Goal: Task Accomplishment & Management: Manage account settings

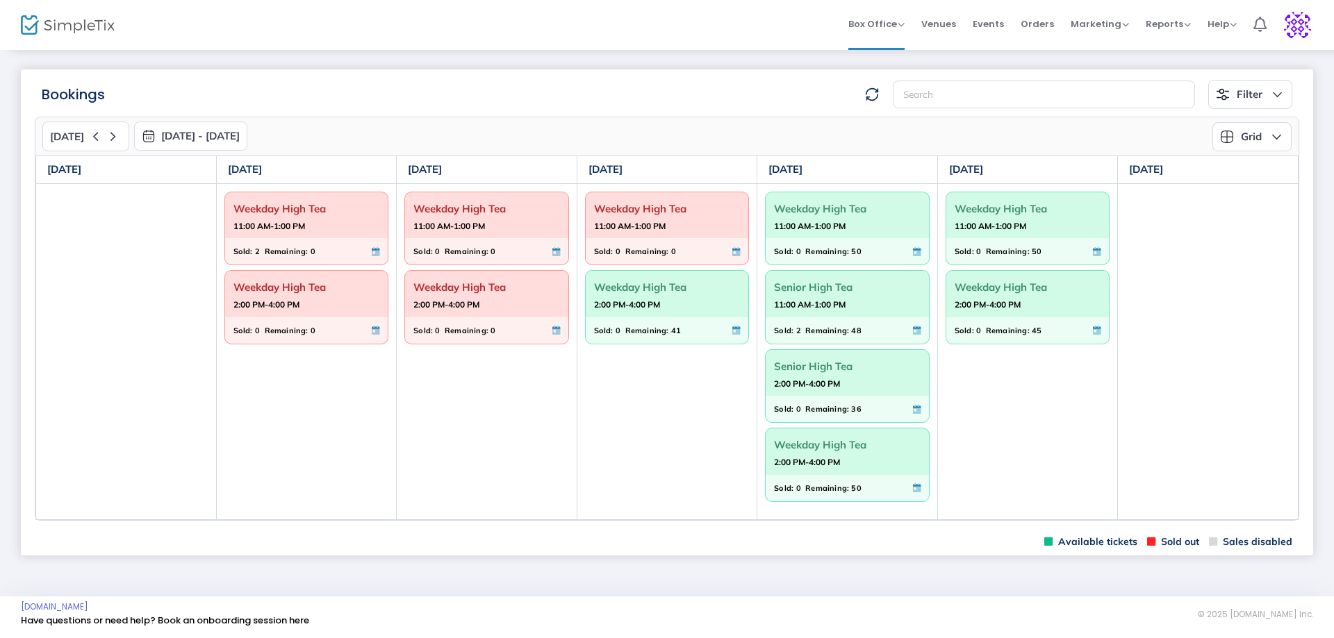
click at [629, 294] on span "Weekday High Tea" at bounding box center [667, 288] width 147 height 22
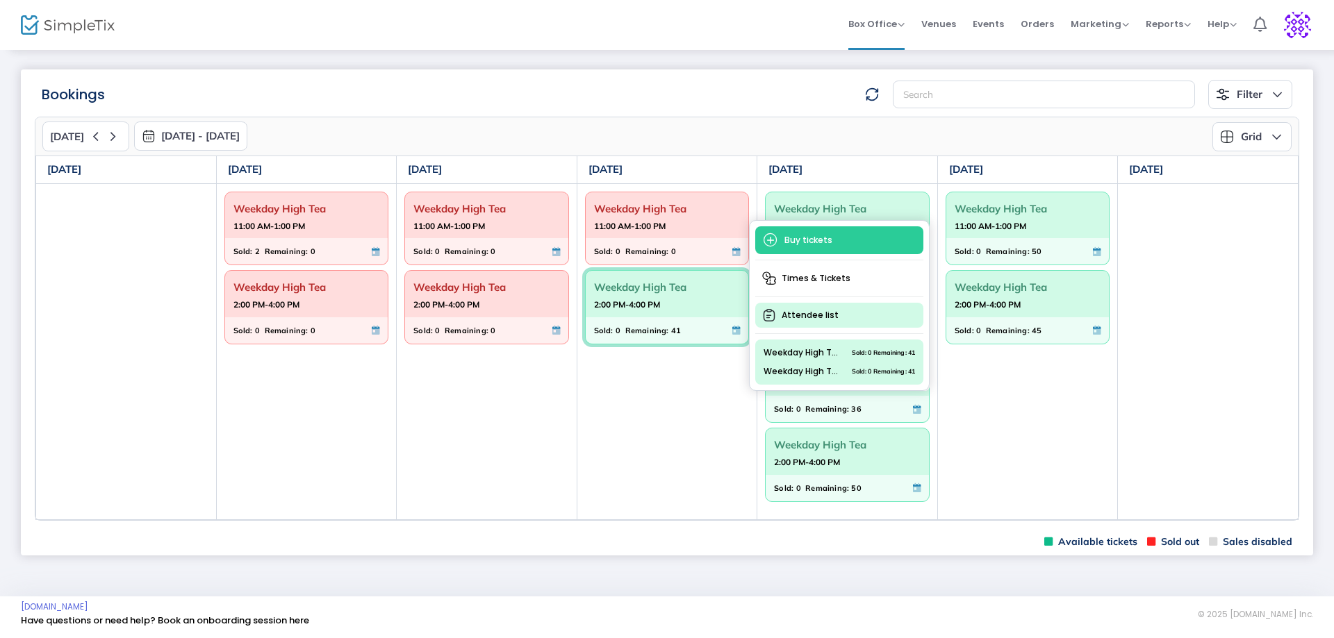
click at [805, 312] on span "Attendee list" at bounding box center [839, 315] width 168 height 25
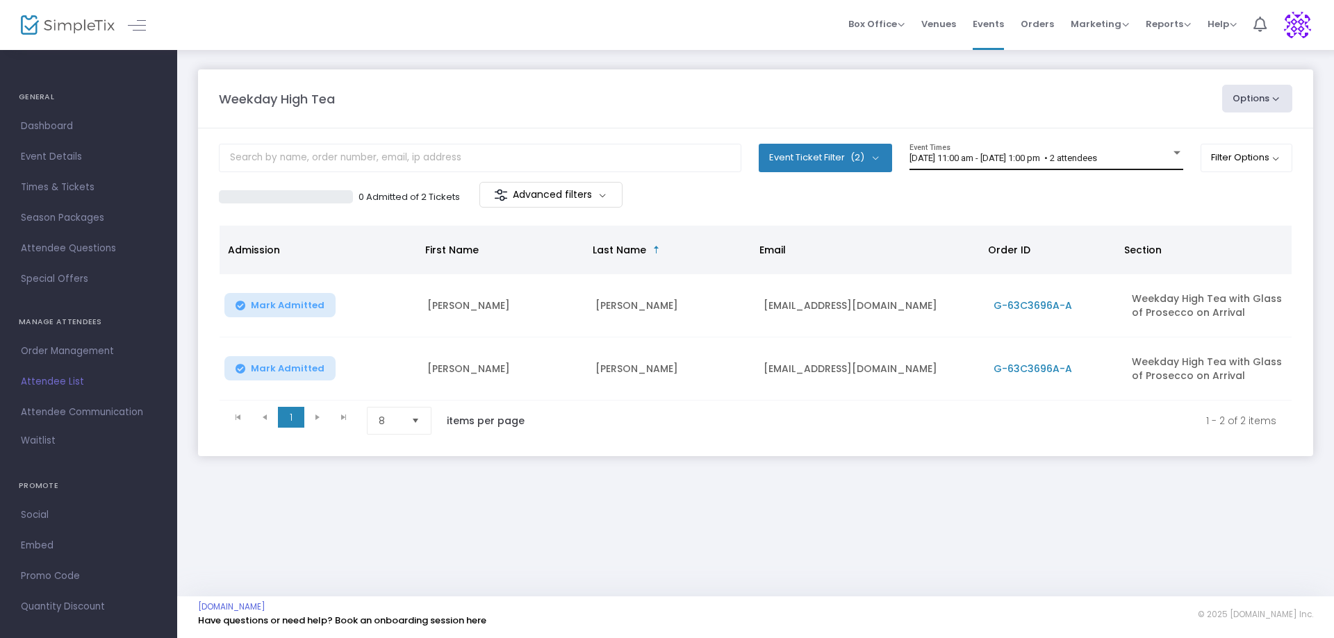
click at [1168, 158] on div "15/9/2025 @ 11:00 am - 15/9/2025 @ 1:00 pm • 2 attendees" at bounding box center [1046, 159] width 274 height 10
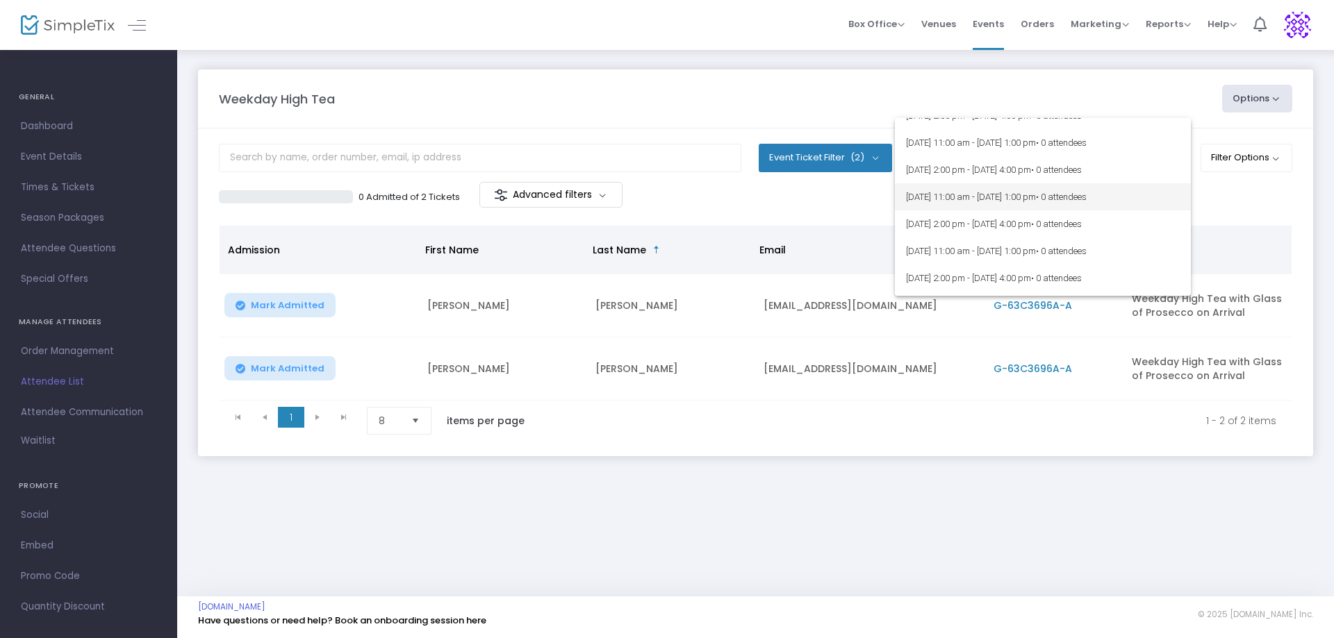
scroll to position [87, 0]
click at [890, 582] on div at bounding box center [667, 319] width 1334 height 638
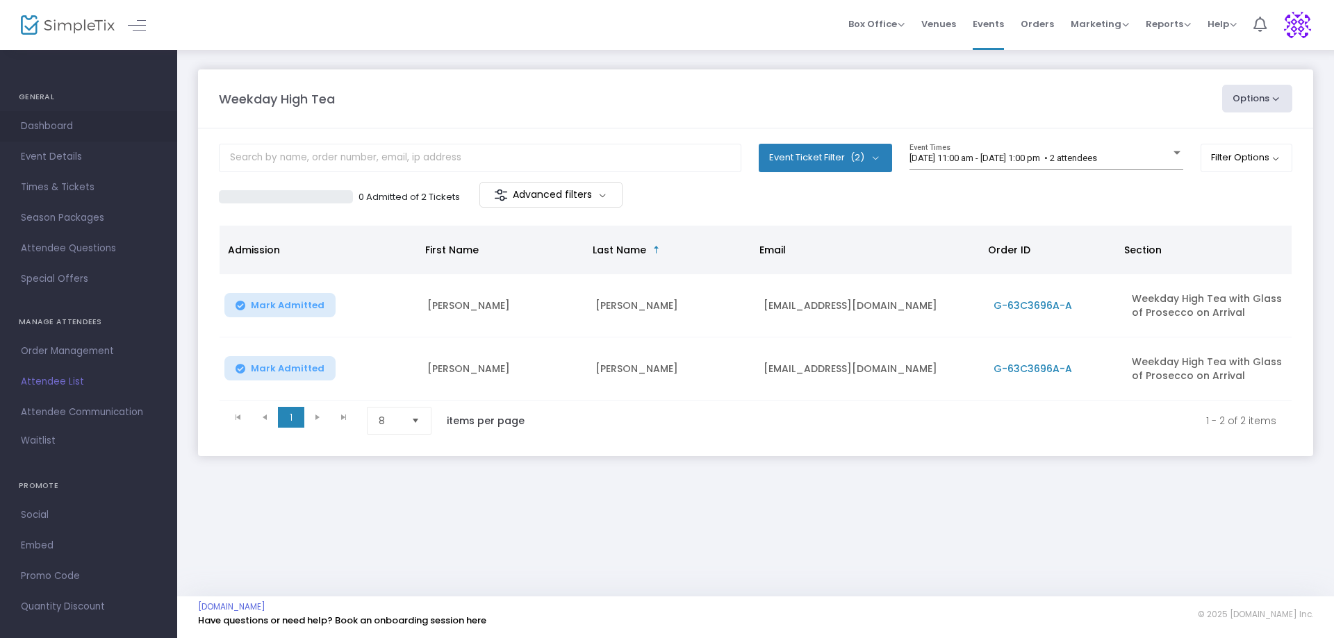
click at [56, 131] on span "Dashboard" at bounding box center [88, 126] width 135 height 18
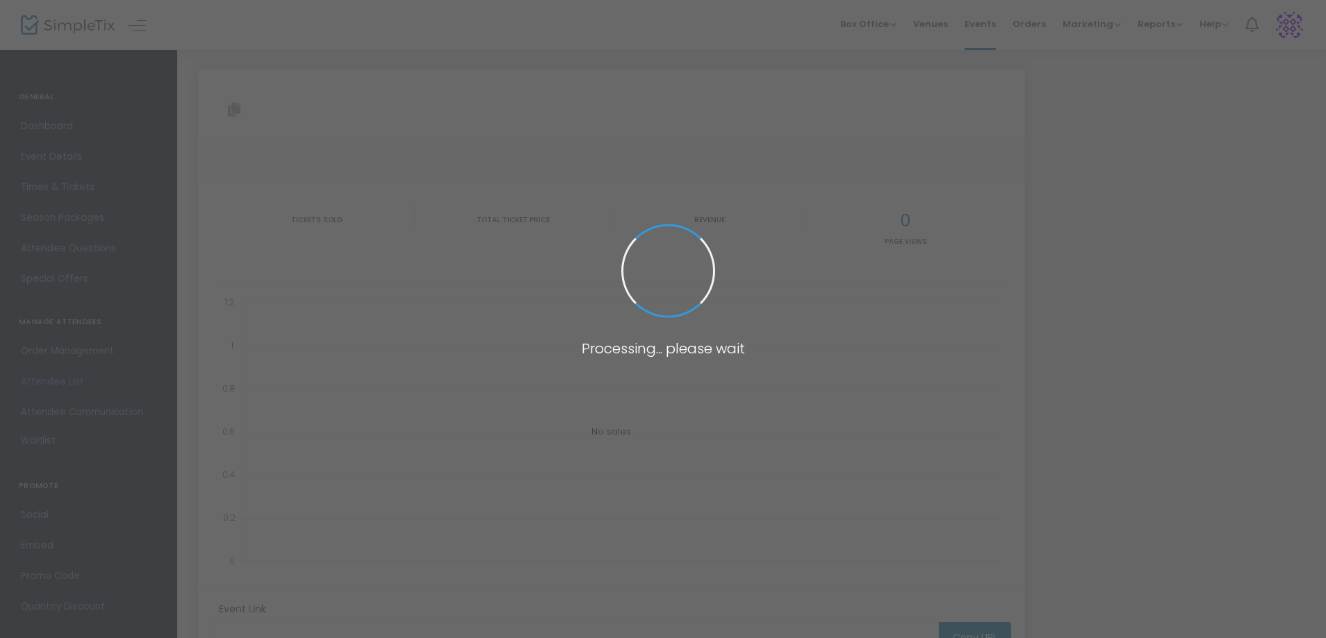
type input "https://www.simpletix.com/e/weekday-high-tea-tickets-236956"
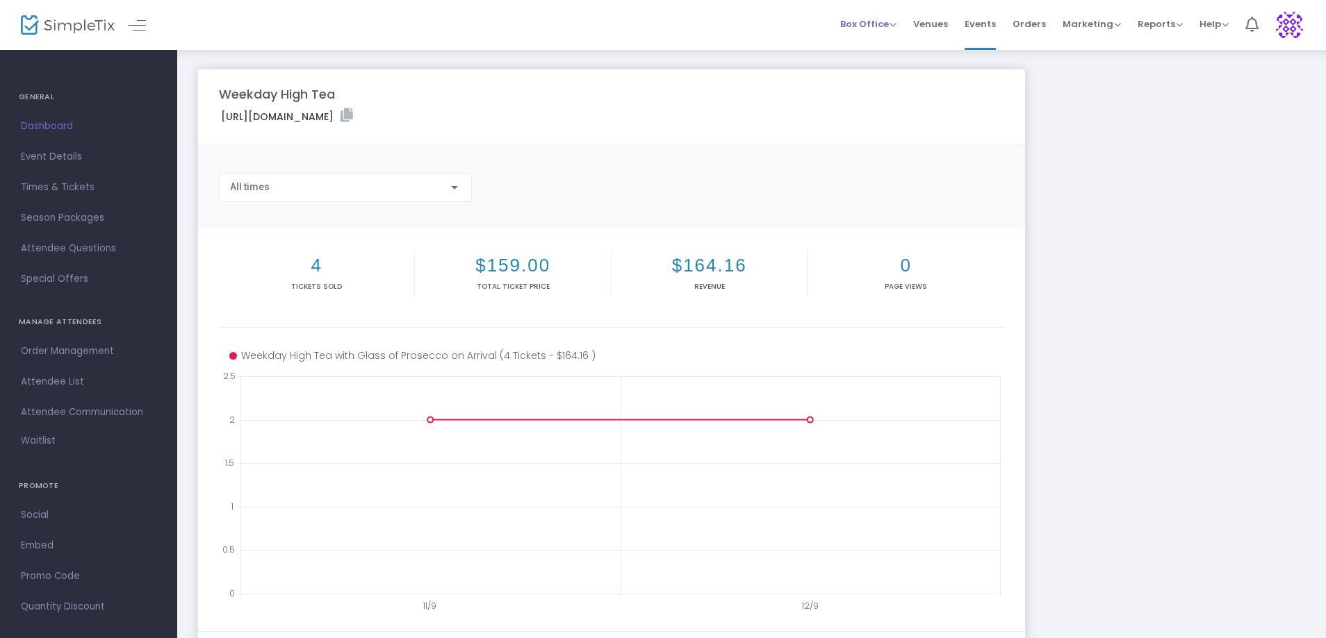
click at [890, 19] on span "Box Office" at bounding box center [868, 23] width 56 height 13
click at [864, 72] on li "Bookings" at bounding box center [889, 73] width 99 height 27
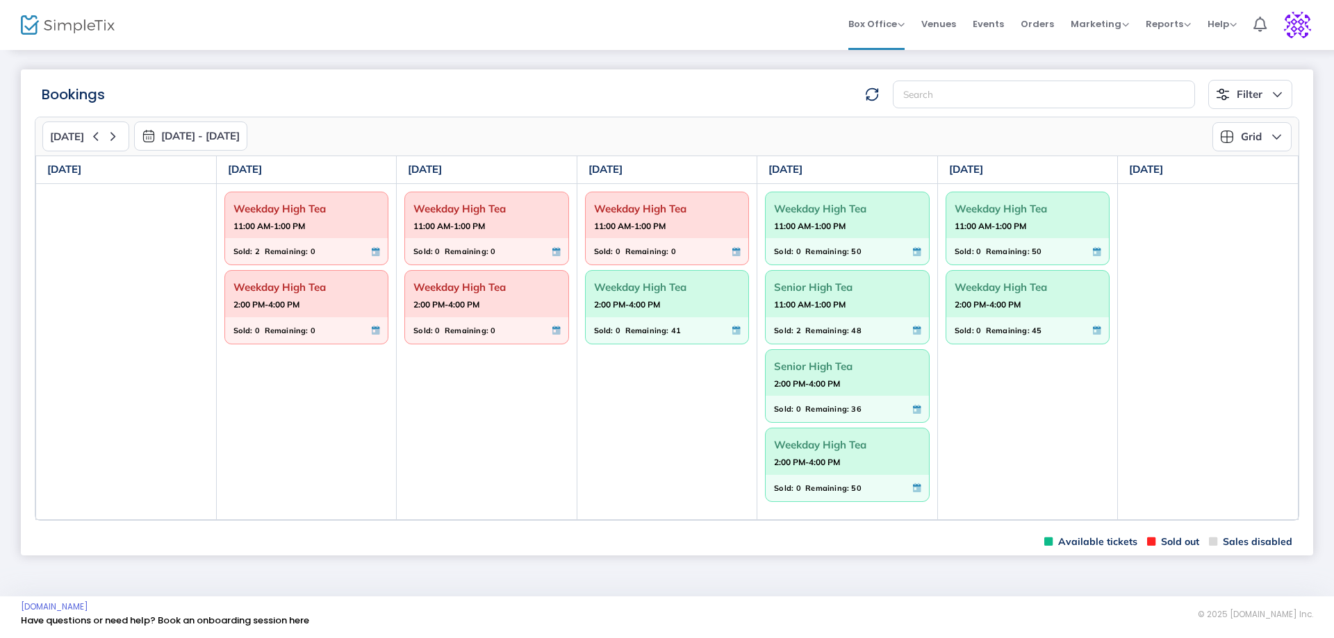
click at [632, 310] on strong "2:00 PM-4:00 PM" at bounding box center [627, 304] width 66 height 17
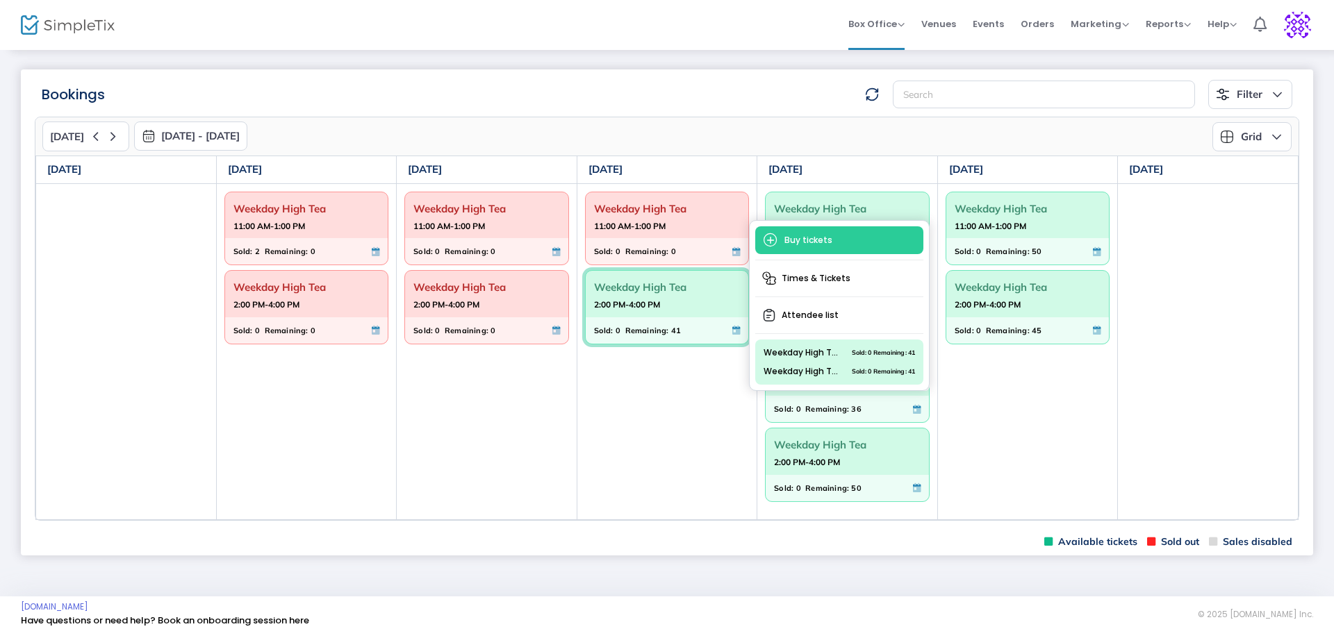
click at [684, 489] on td "Weekday High Tea 11:00 AM-1:00 PM Sold: 0 Remaining: 0 Weekday High Tea 2:00 PM…" at bounding box center [667, 351] width 181 height 336
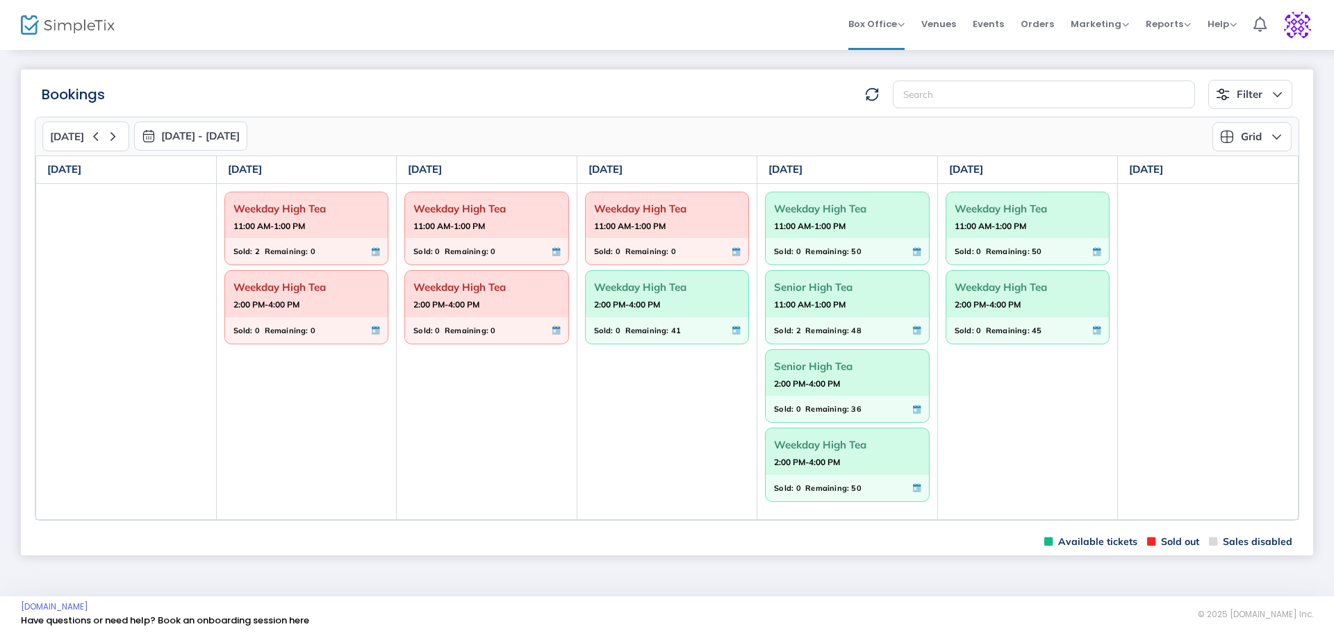
click at [1278, 138] on button "Grid" at bounding box center [1251, 136] width 79 height 29
click at [1272, 181] on li "Monthly" at bounding box center [1257, 171] width 90 height 27
